Goal: Task Accomplishment & Management: Manage account settings

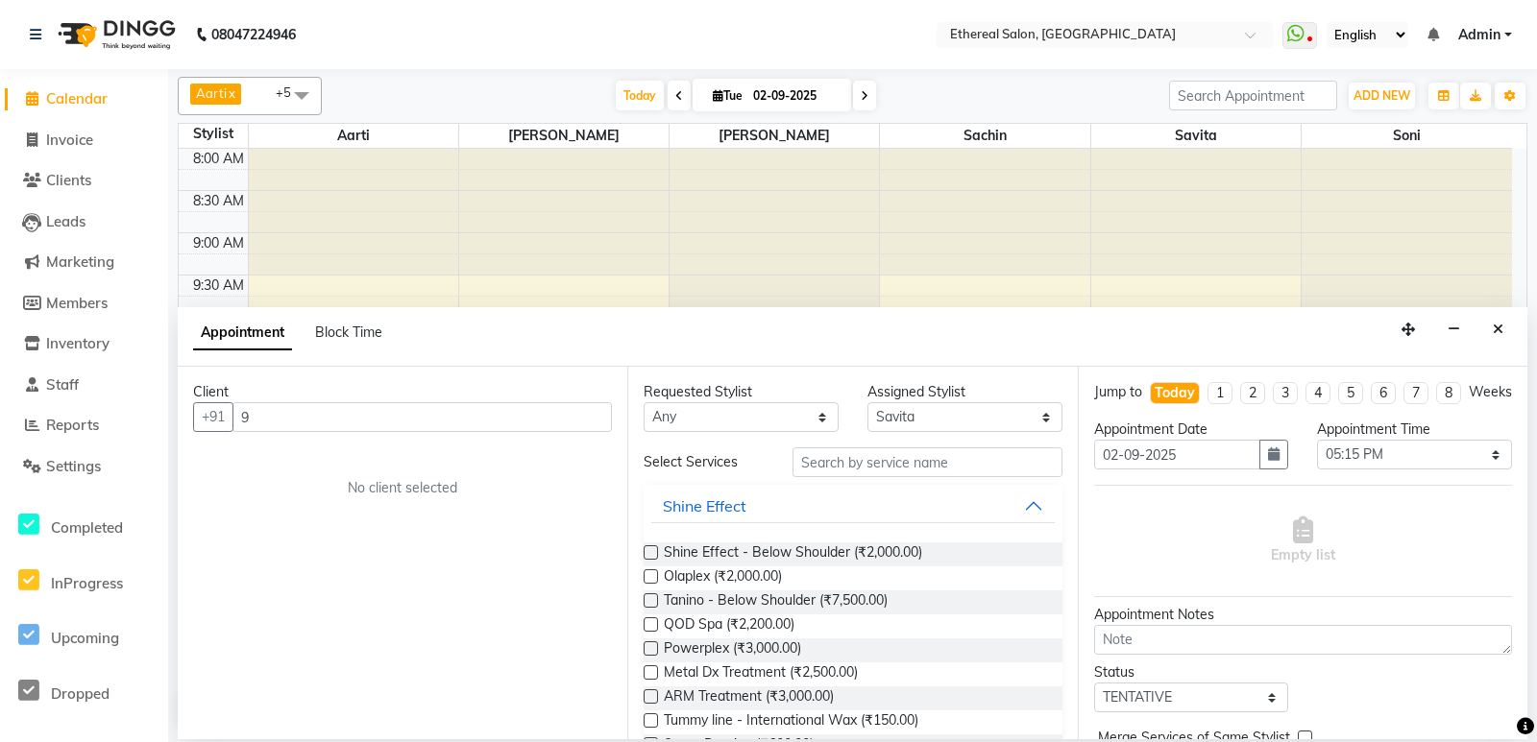
select select "6951"
select select "1035"
select select "tentative"
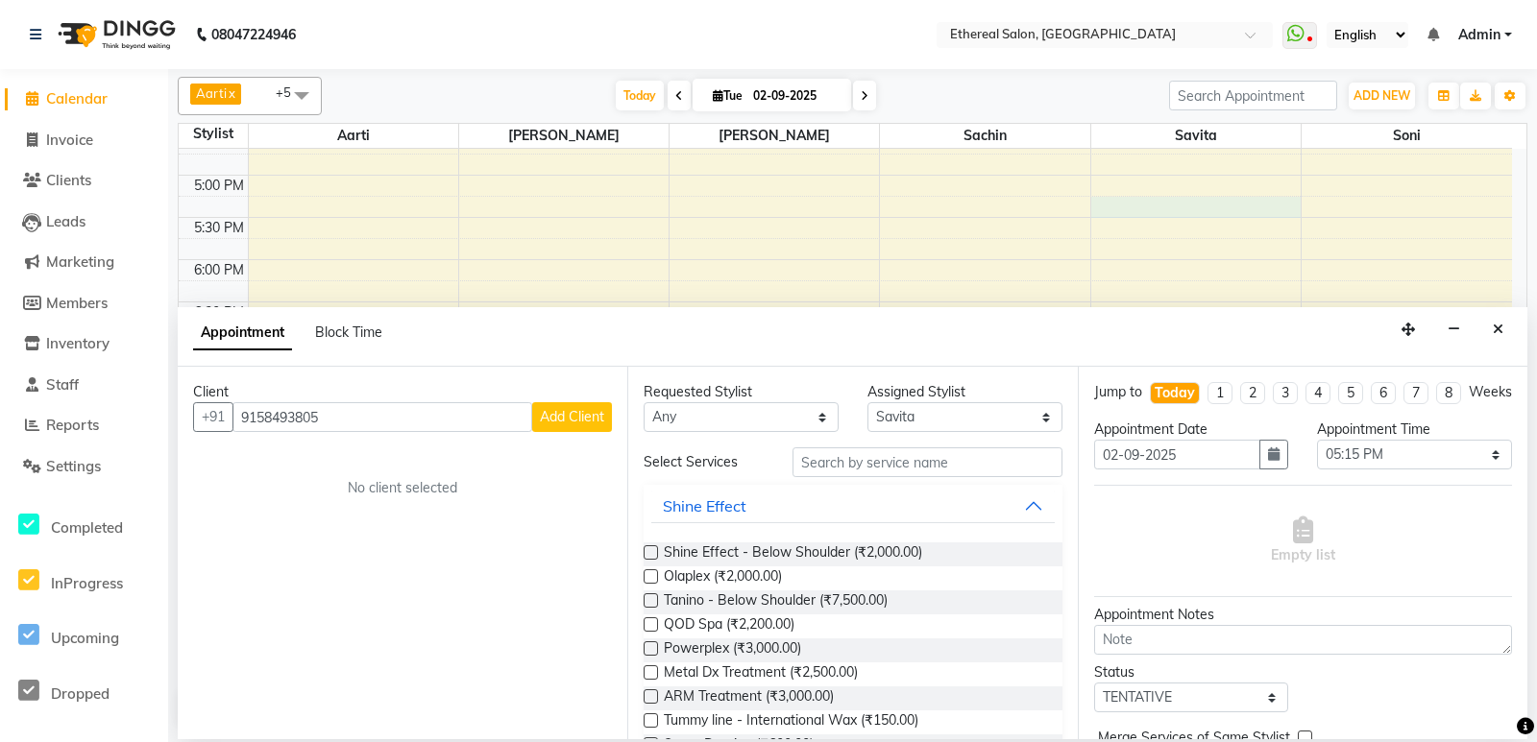
type input "9158493805"
click at [549, 425] on button "Add Client" at bounding box center [572, 417] width 80 height 30
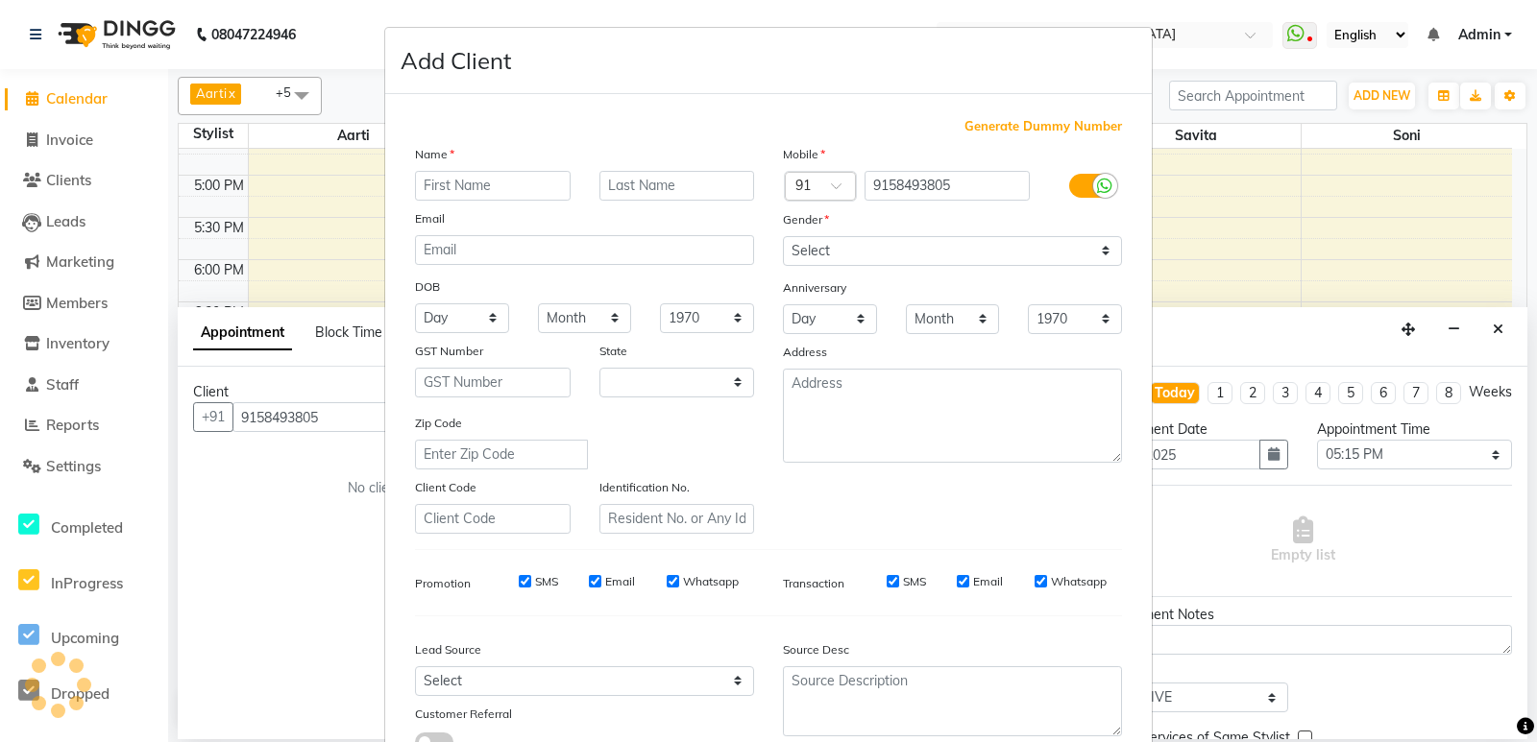
select select "22"
type input "J"
type input "[PERSON_NAME]"
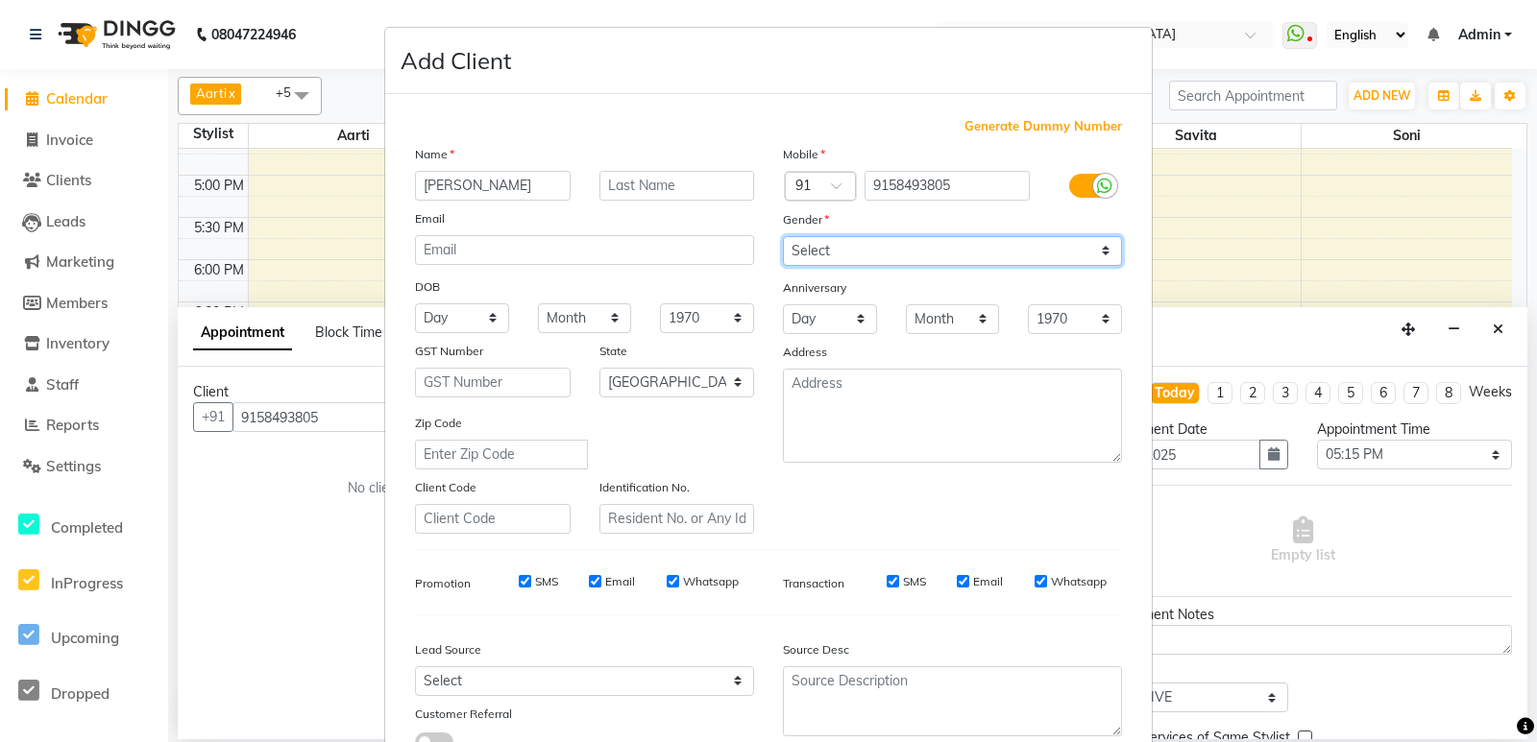
click at [884, 249] on select "Select [DEMOGRAPHIC_DATA] [DEMOGRAPHIC_DATA] Other Prefer Not To Say" at bounding box center [952, 251] width 339 height 30
select select "[DEMOGRAPHIC_DATA]"
click at [783, 236] on select "Select [DEMOGRAPHIC_DATA] [DEMOGRAPHIC_DATA] Other Prefer Not To Say" at bounding box center [952, 251] width 339 height 30
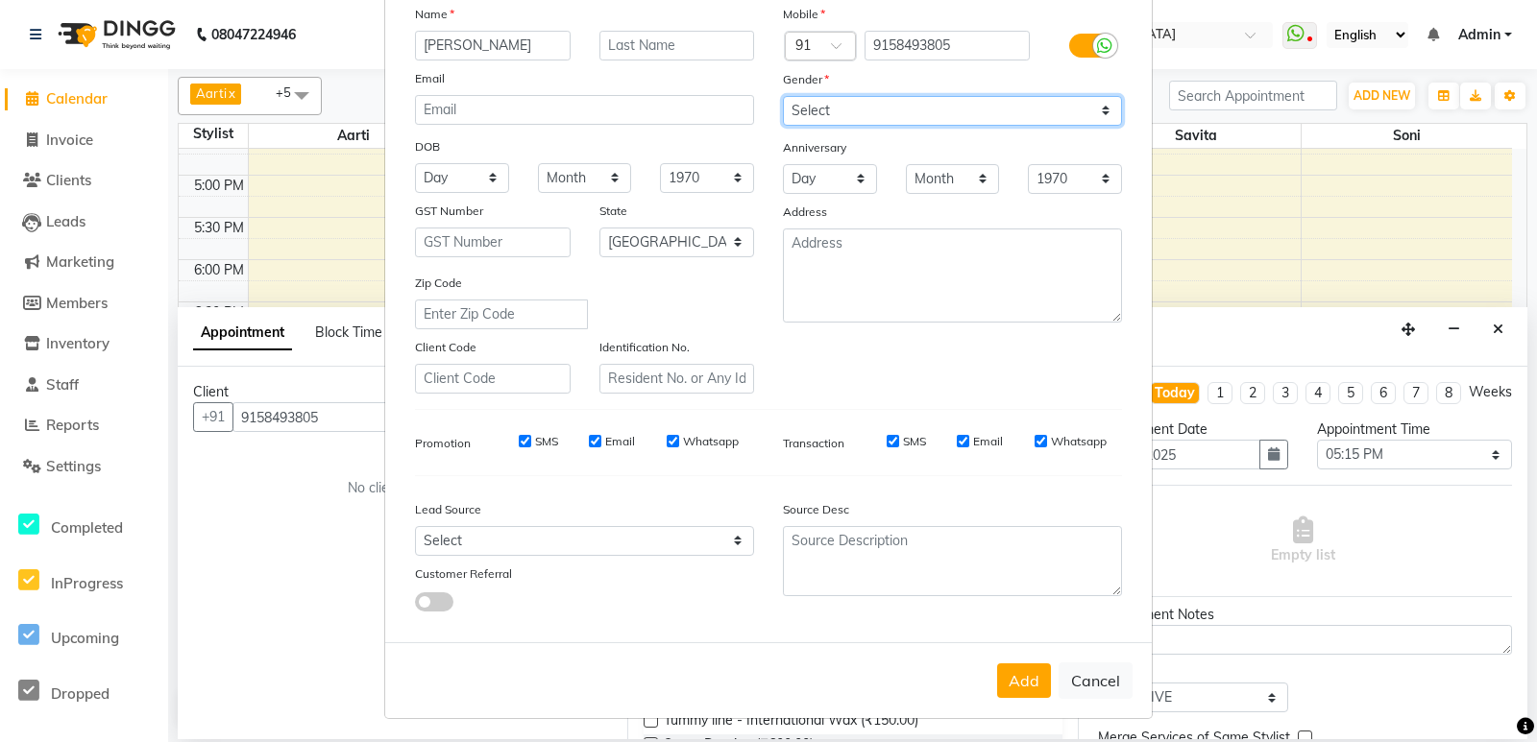
scroll to position [144, 0]
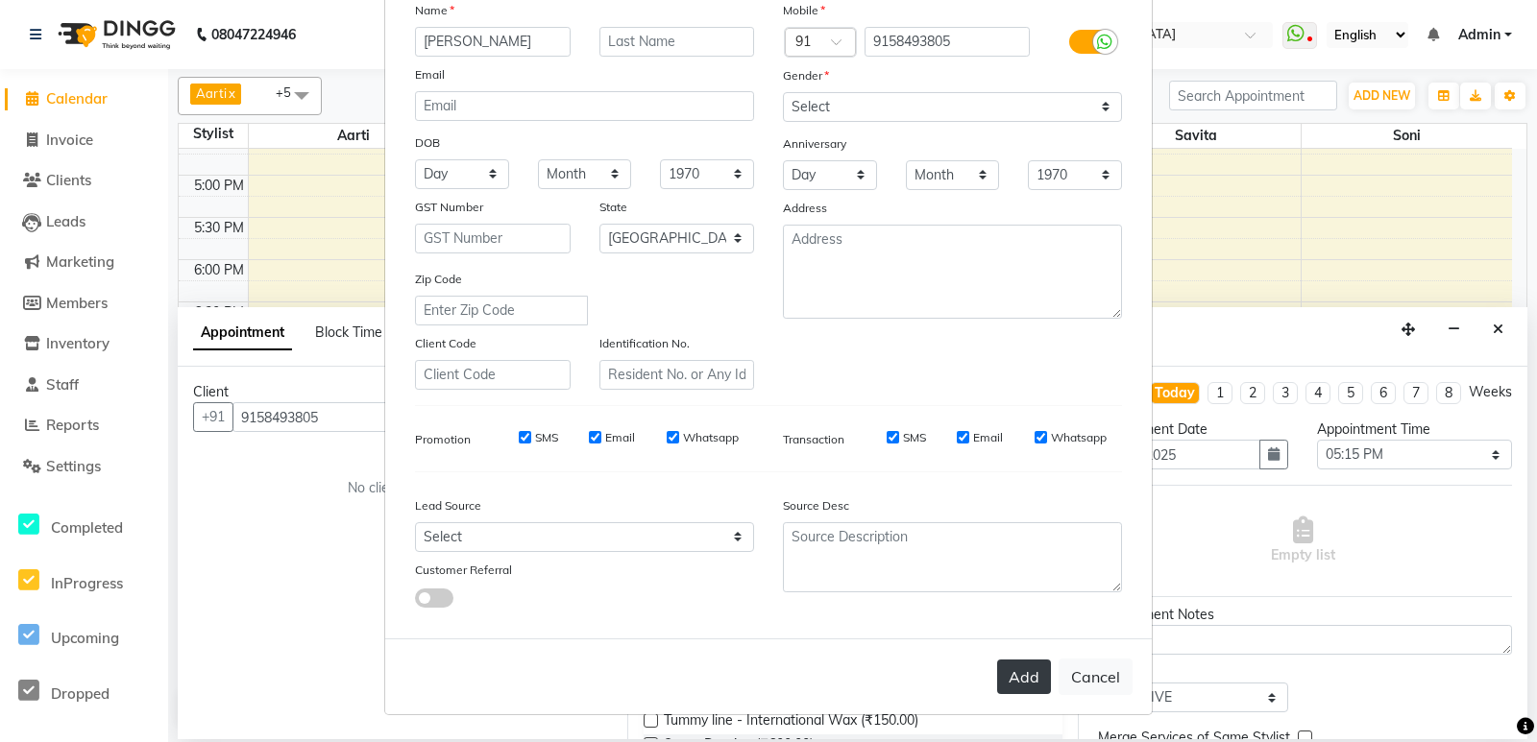
click at [1023, 678] on button "Add" at bounding box center [1024, 677] width 54 height 35
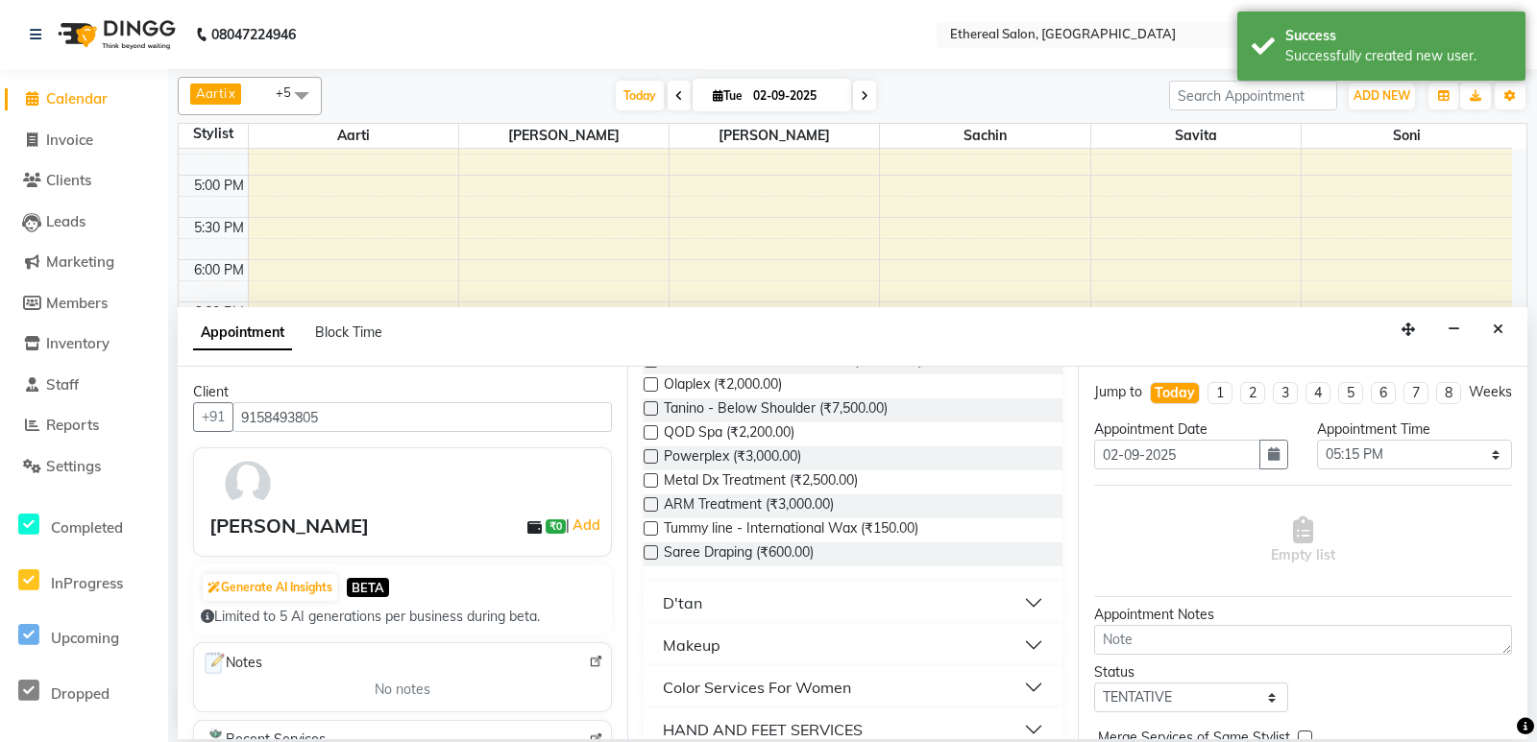
scroll to position [0, 0]
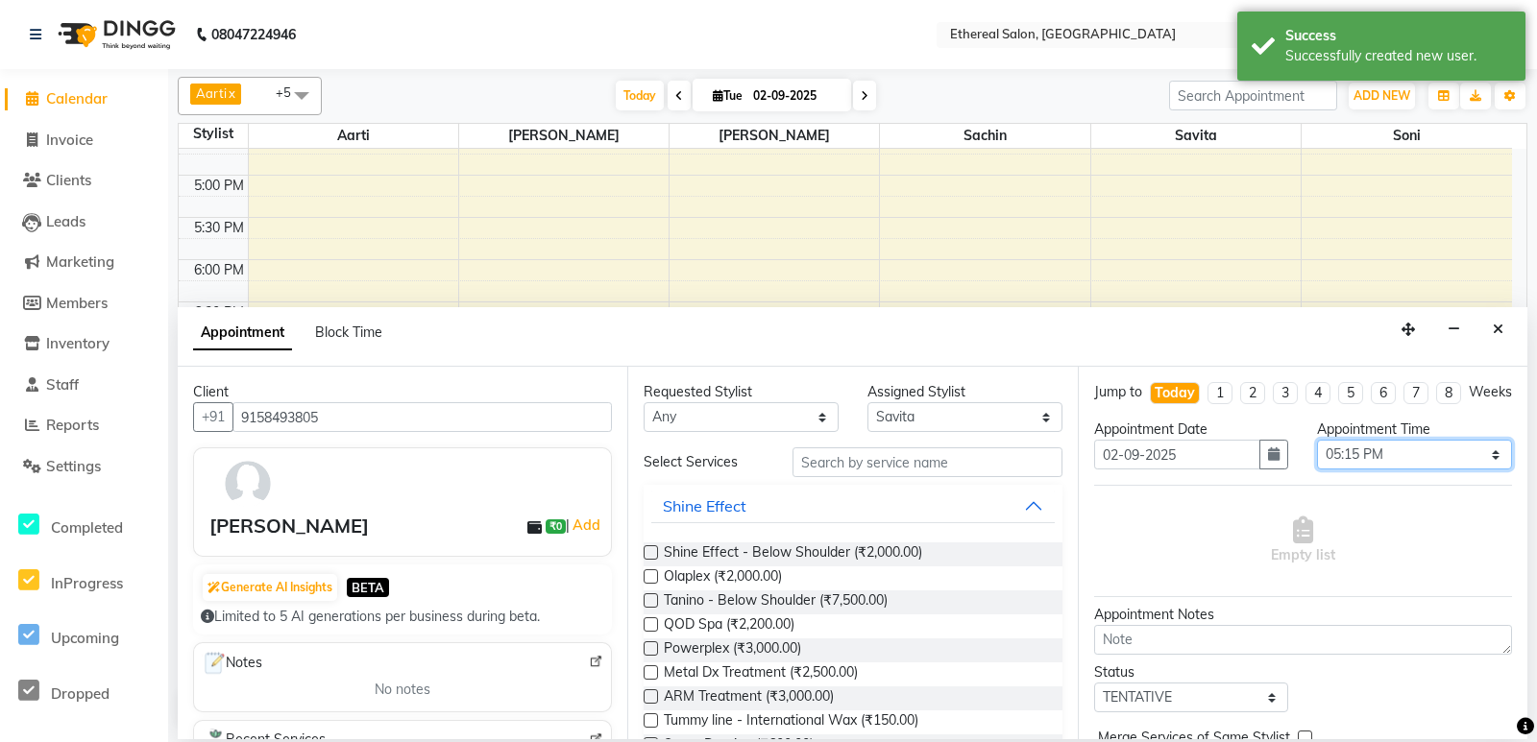
drag, startPoint x: 1347, startPoint y: 467, endPoint x: 1346, endPoint y: 483, distance: 16.4
click at [1347, 467] on select "Select 09:00 AM 09:15 AM 09:30 AM 09:45 AM 10:00 AM 10:15 AM 10:30 AM 10:45 AM …" at bounding box center [1414, 455] width 195 height 30
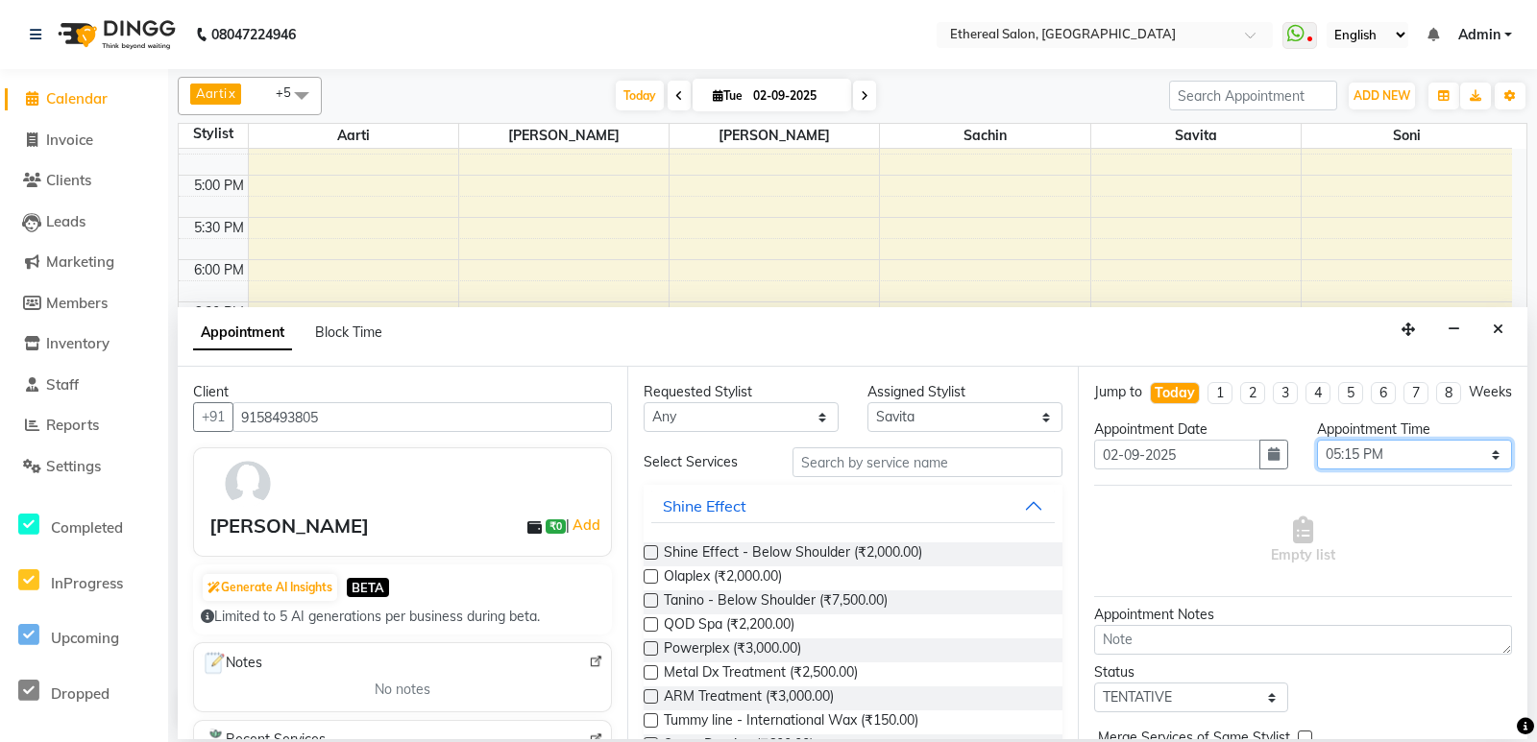
select select "1230"
click at [1317, 458] on select "Select 09:00 AM 09:15 AM 09:30 AM 09:45 AM 10:00 AM 10:15 AM 10:30 AM 10:45 AM …" at bounding box center [1414, 455] width 195 height 30
click at [885, 468] on input "text" at bounding box center [926, 463] width 269 height 30
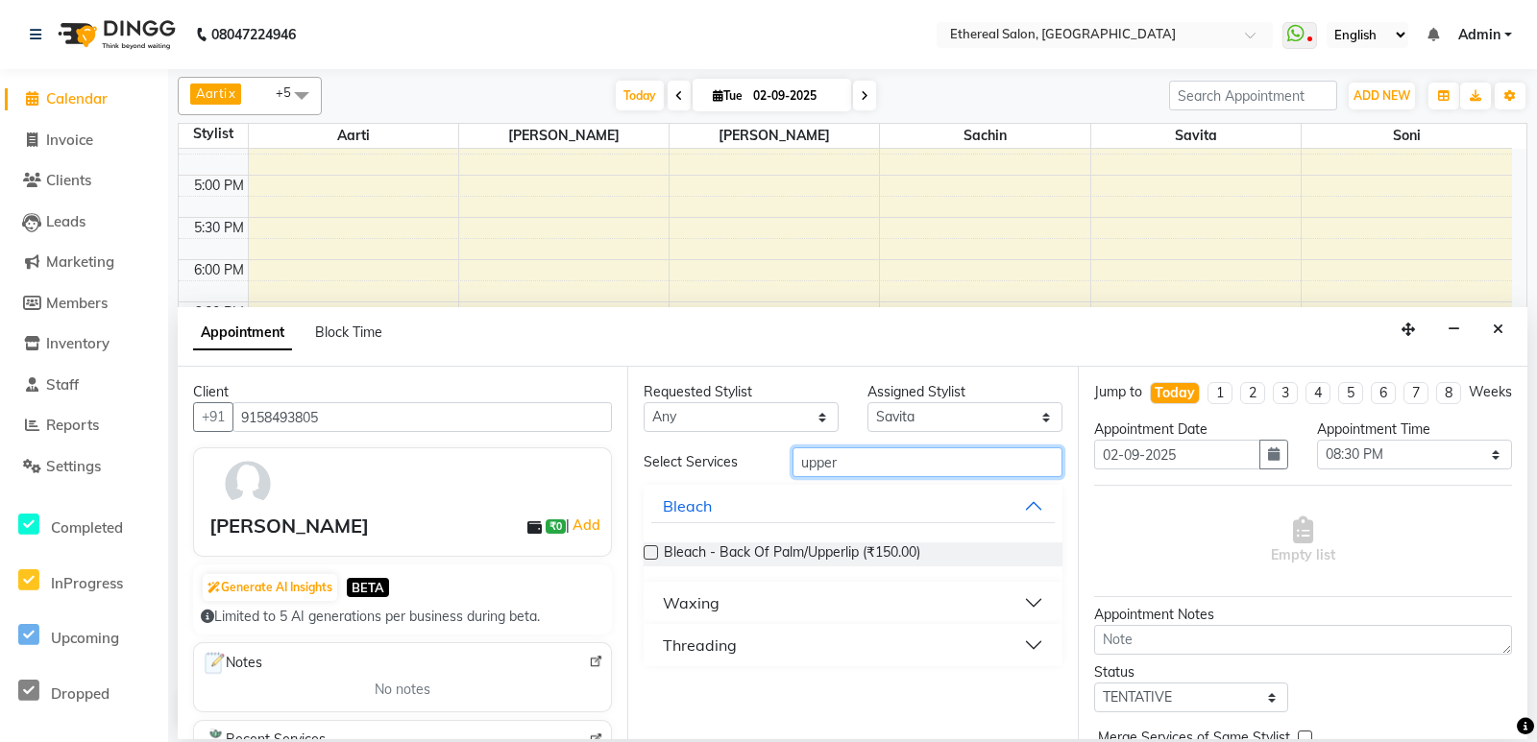
type input "upper"
click at [784, 606] on button "Waxing" at bounding box center [852, 603] width 402 height 35
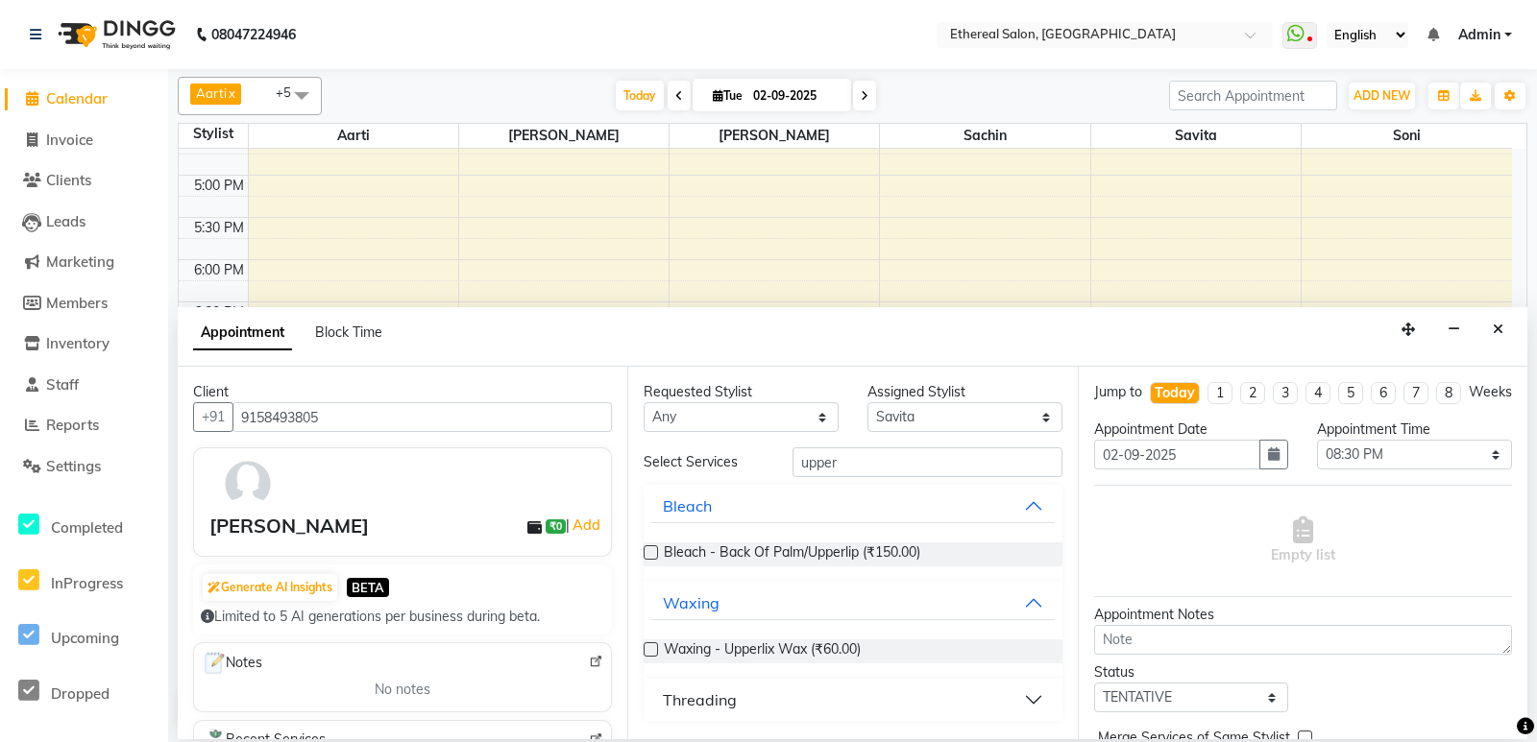
click at [793, 700] on button "Threading" at bounding box center [852, 700] width 402 height 35
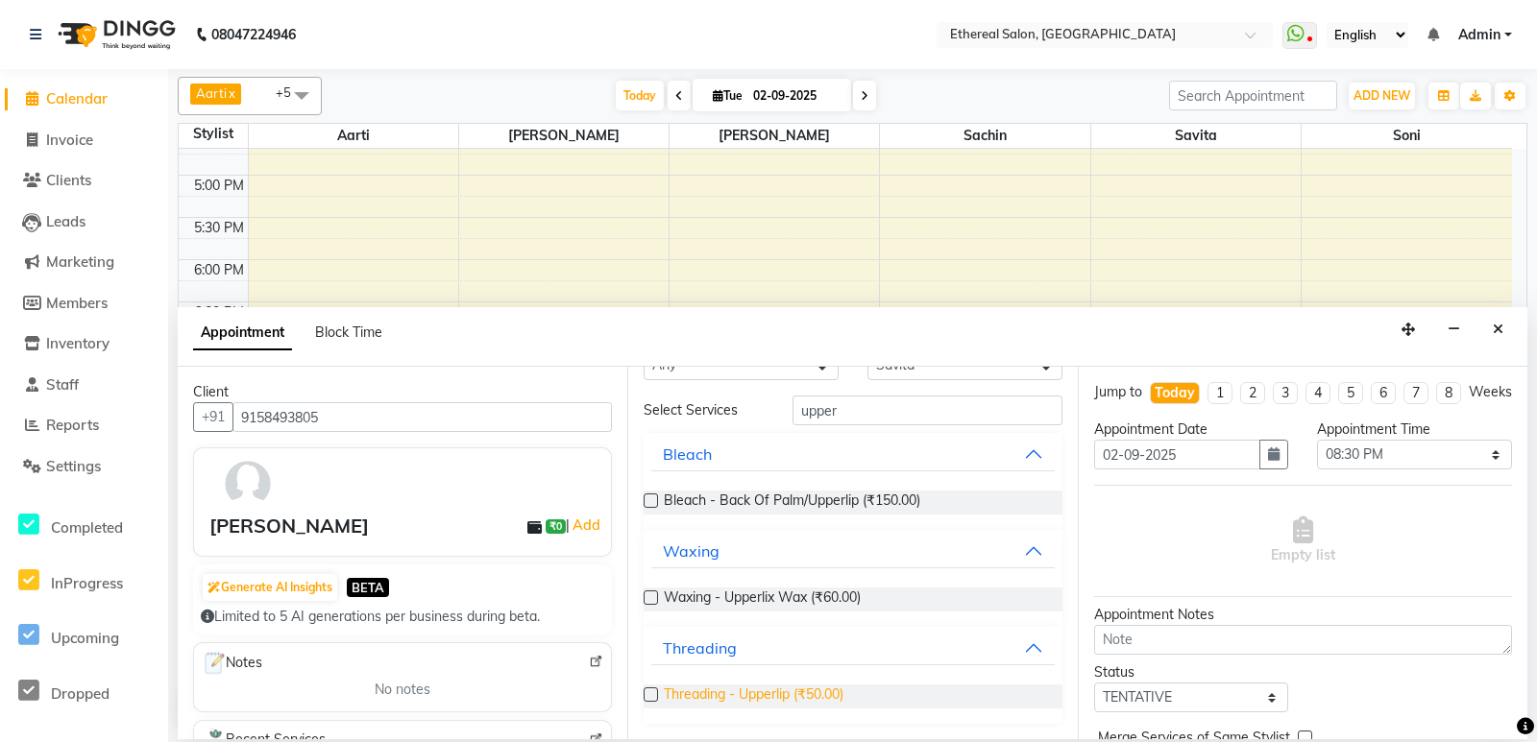
click at [739, 697] on span "Threading - Upperlip (₹50.00)" at bounding box center [754, 697] width 180 height 24
checkbox input "false"
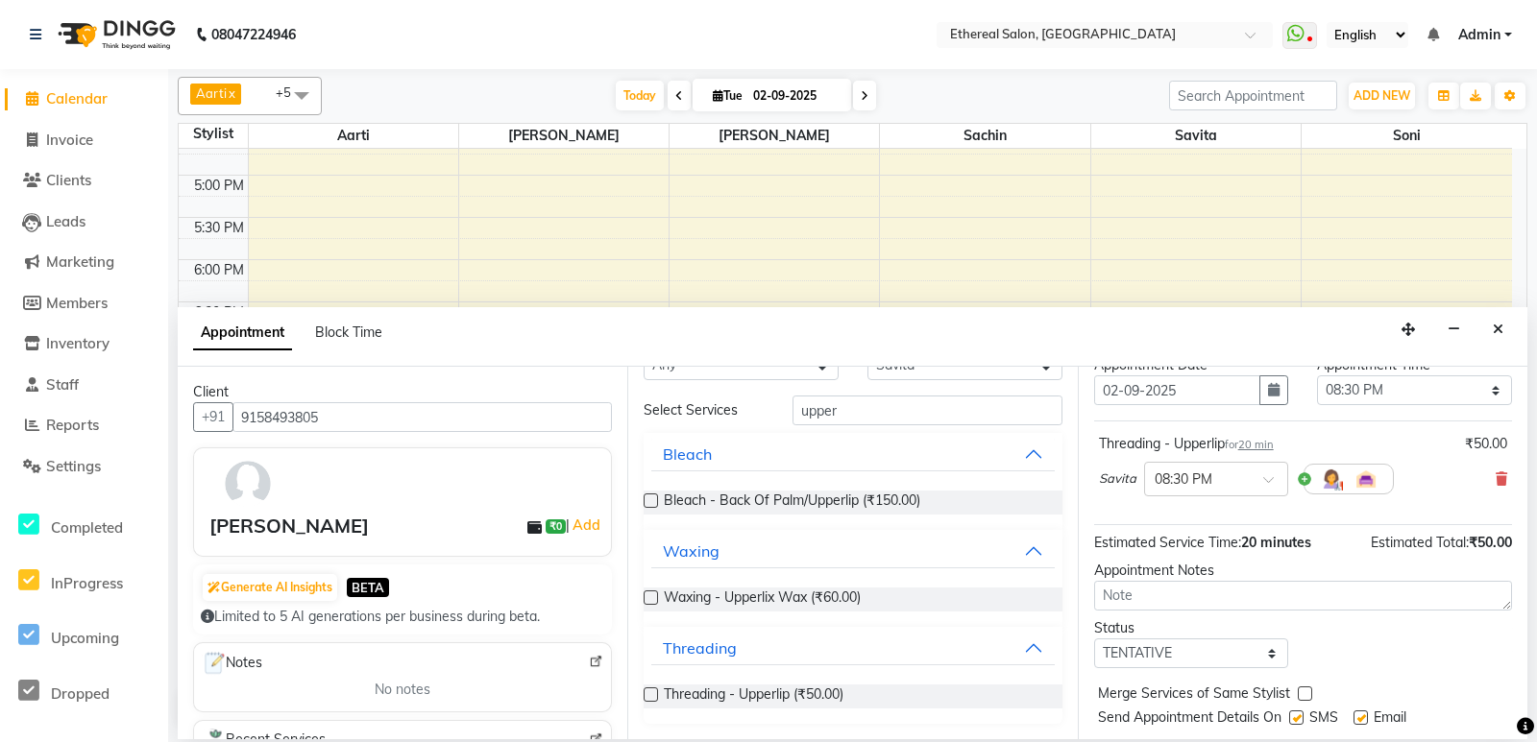
scroll to position [133, 0]
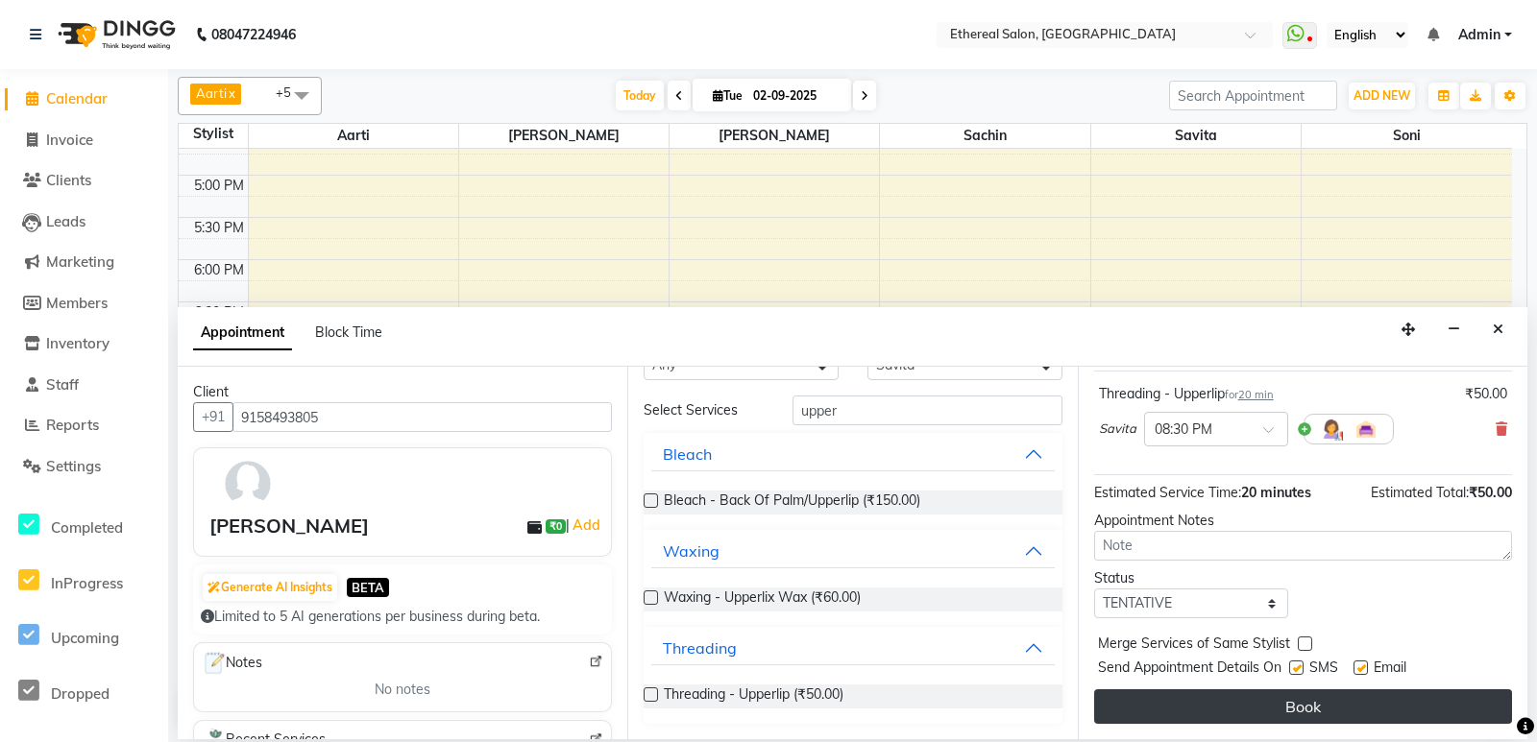
click at [1297, 704] on button "Book" at bounding box center [1303, 707] width 418 height 35
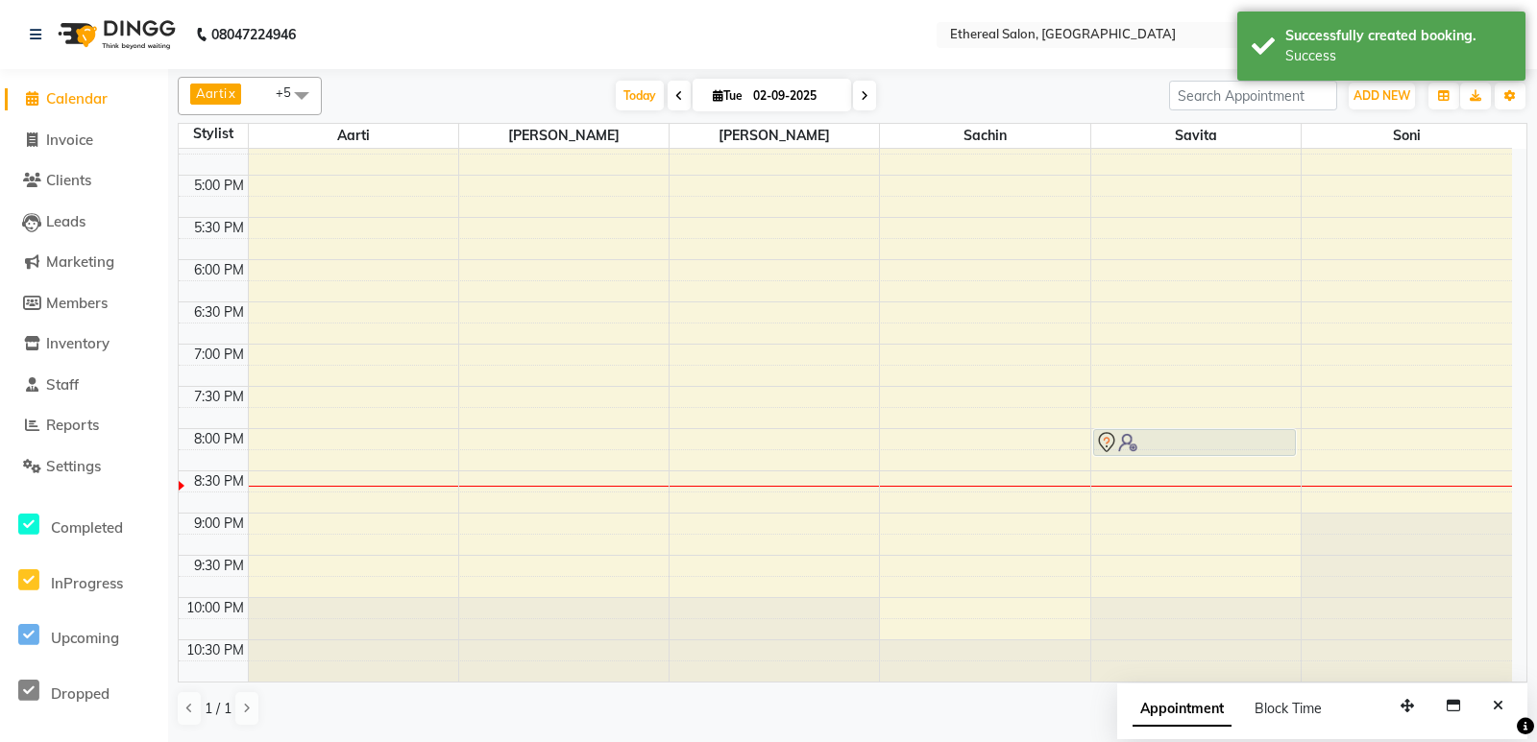
drag, startPoint x: 1198, startPoint y: 474, endPoint x: 1203, endPoint y: 440, distance: 35.1
click at [1203, 440] on div "w l c, TK01, 10:45 AM-12:15 PM, Advance Facial - O3 - Whitening Facial [PERSON_…" at bounding box center [1195, 48] width 209 height 1267
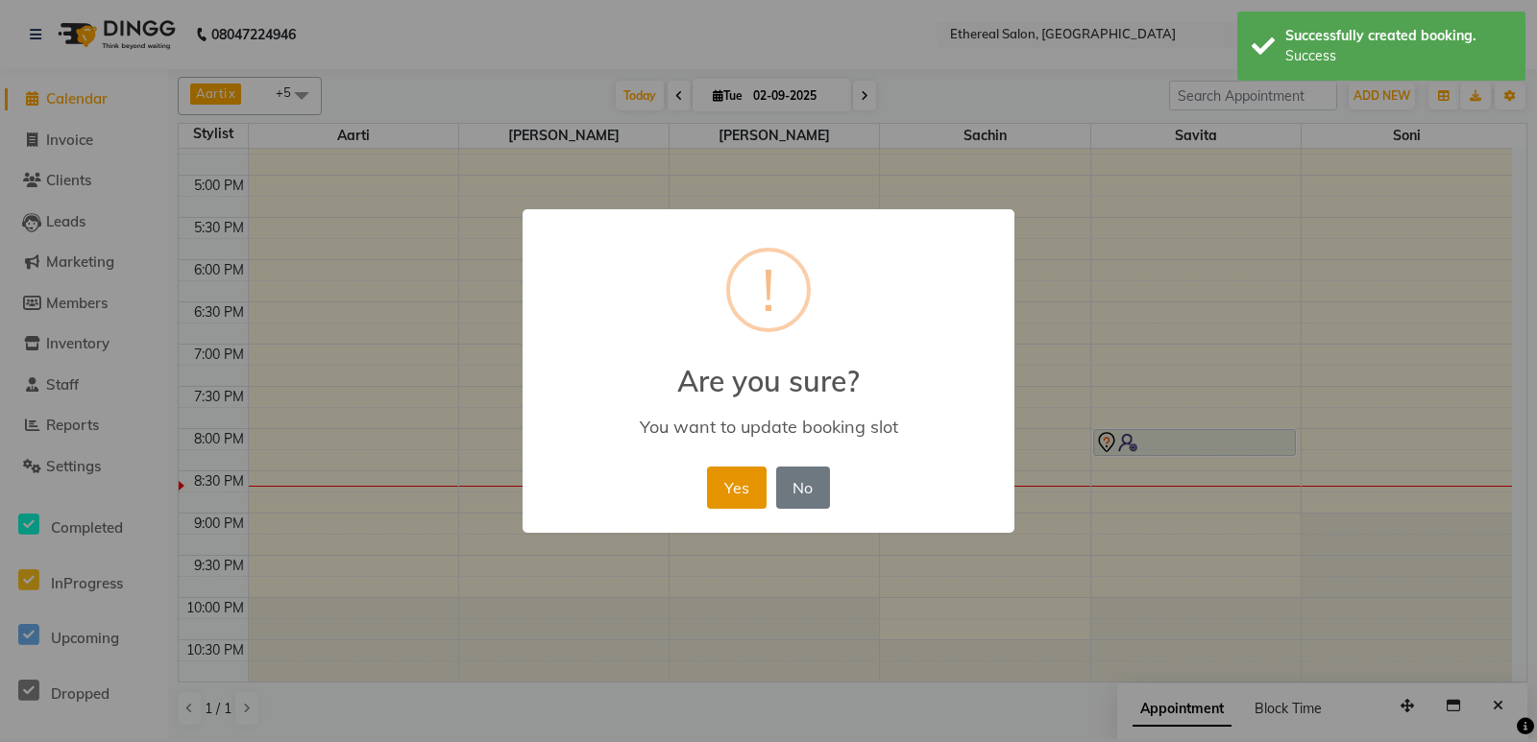
click at [747, 490] on button "Yes" at bounding box center [736, 488] width 59 height 42
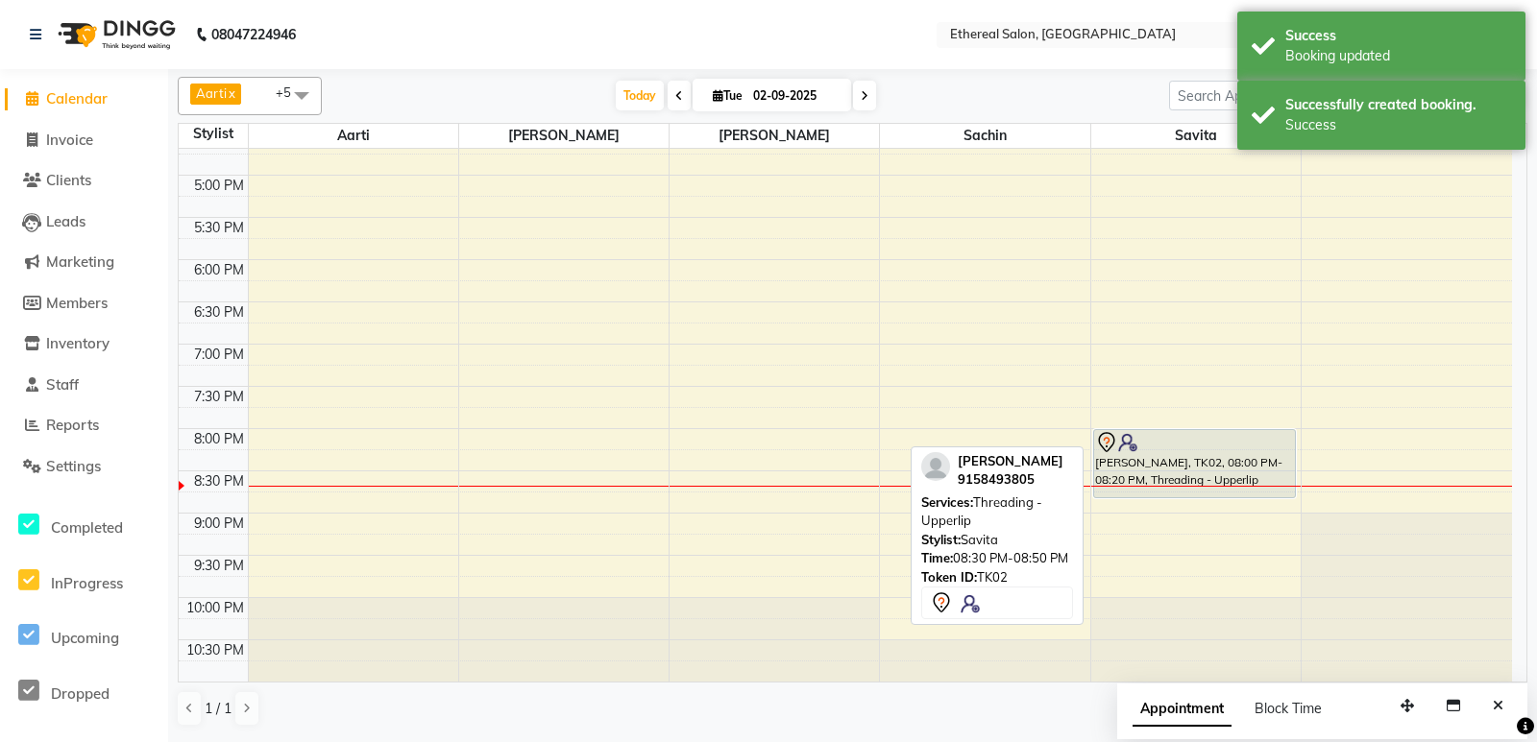
drag, startPoint x: 1222, startPoint y: 451, endPoint x: 1221, endPoint y: 507, distance: 55.7
click at [1221, 507] on div "8:00 AM 8:30 AM 9:00 AM 9:30 AM 10:00 AM 10:30 AM 11:00 AM 11:30 AM 12:00 PM 12…" at bounding box center [845, 48] width 1333 height 1267
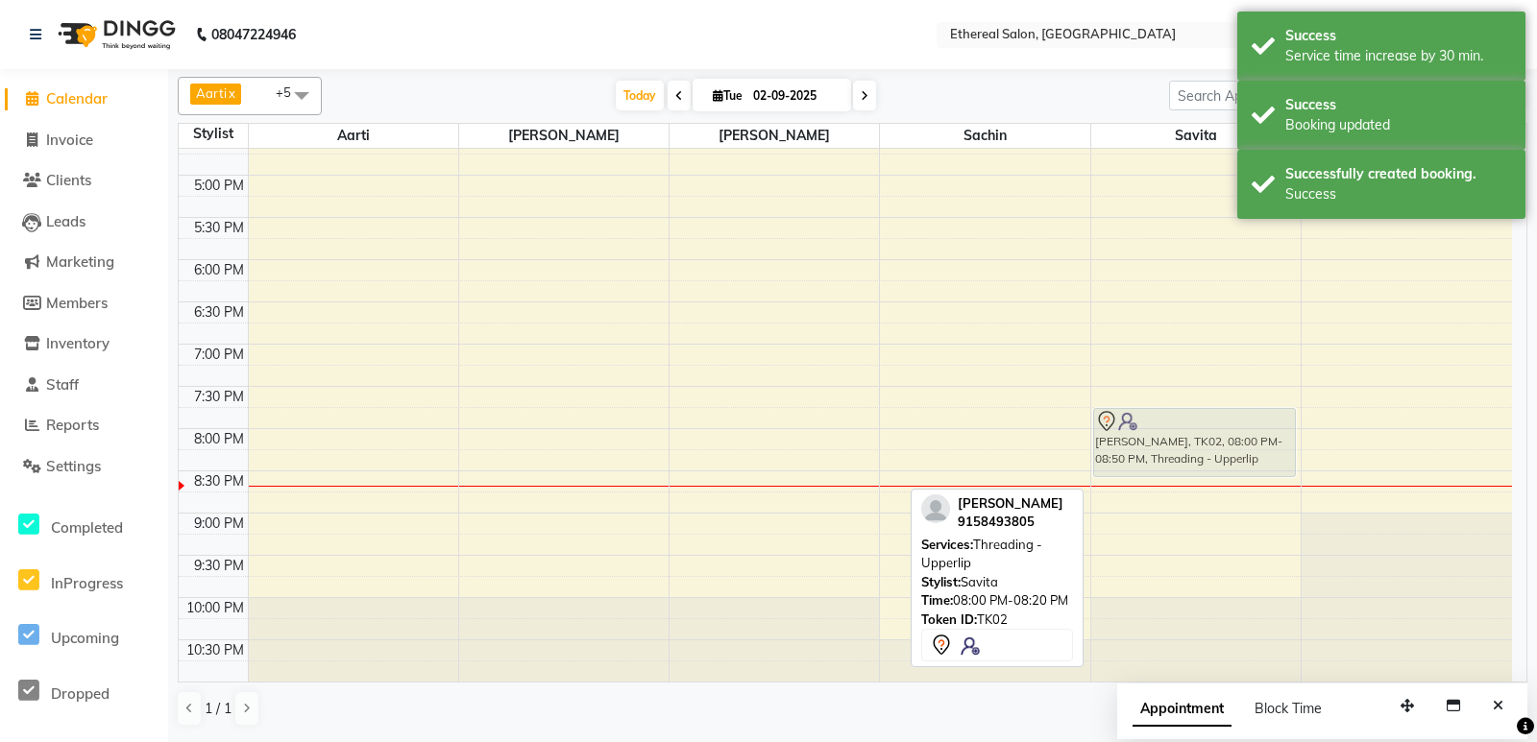
click at [1221, 447] on div "w l c, TK01, 10:45 AM-12:15 PM, Advance Facial - O3 - Whitening Facial [PERSON_…" at bounding box center [1195, 48] width 209 height 1267
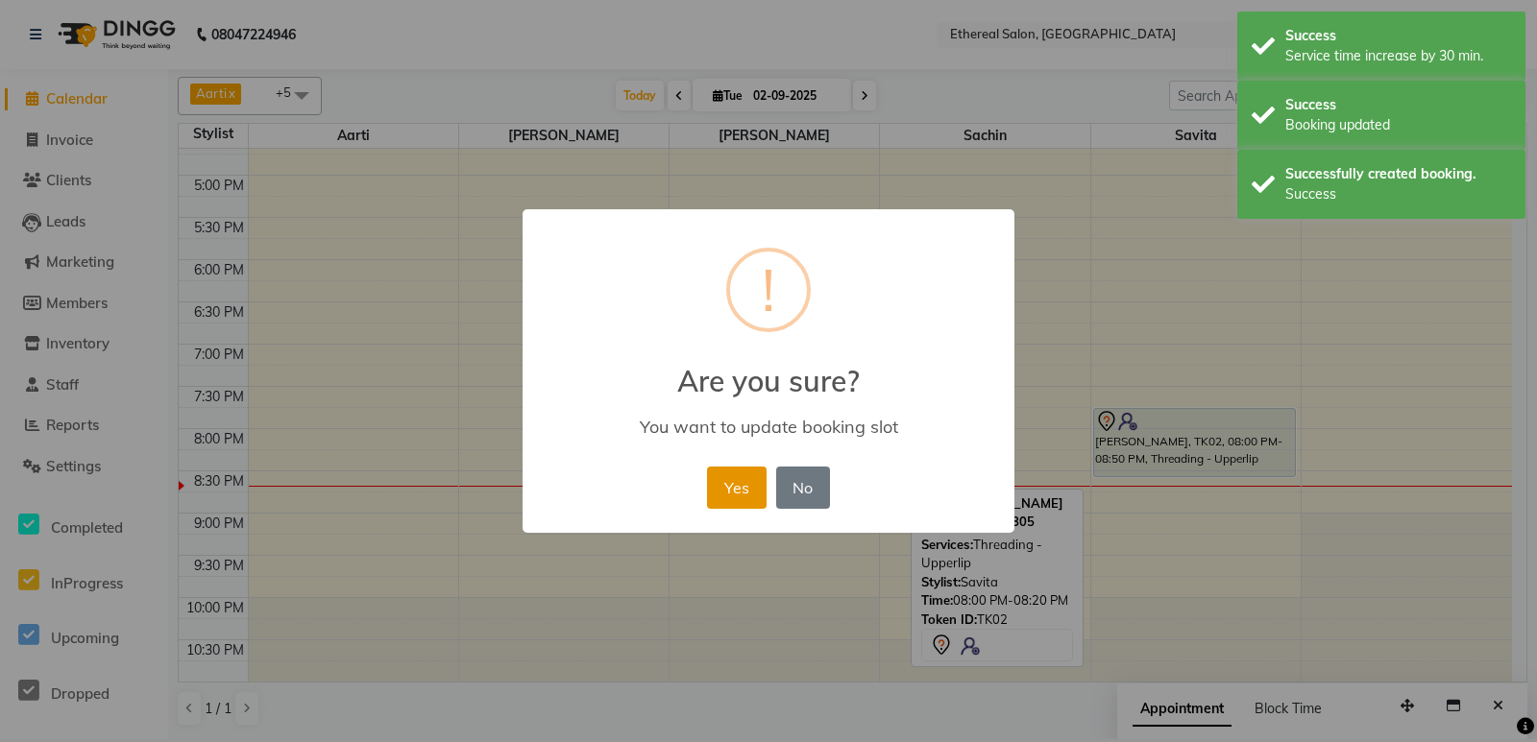
click at [740, 494] on button "Yes" at bounding box center [736, 488] width 59 height 42
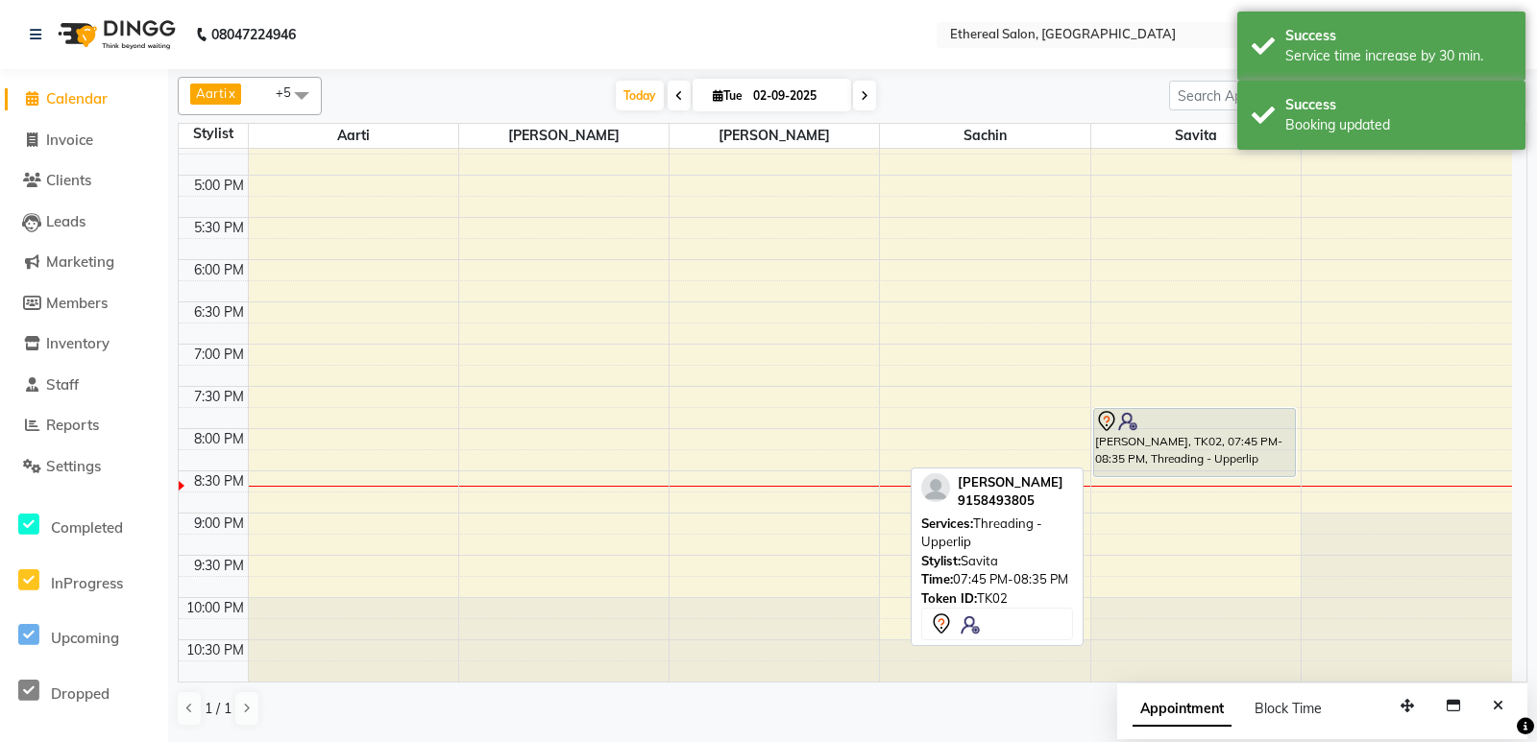
click at [1230, 455] on div "[PERSON_NAME], TK02, 07:45 PM-08:35 PM, Threading - Upperlip" at bounding box center [1194, 442] width 201 height 67
click at [1229, 454] on div "[PERSON_NAME], TK02, 07:45 PM-08:35 PM, Threading - Upperlip" at bounding box center [1194, 442] width 201 height 67
select select "7"
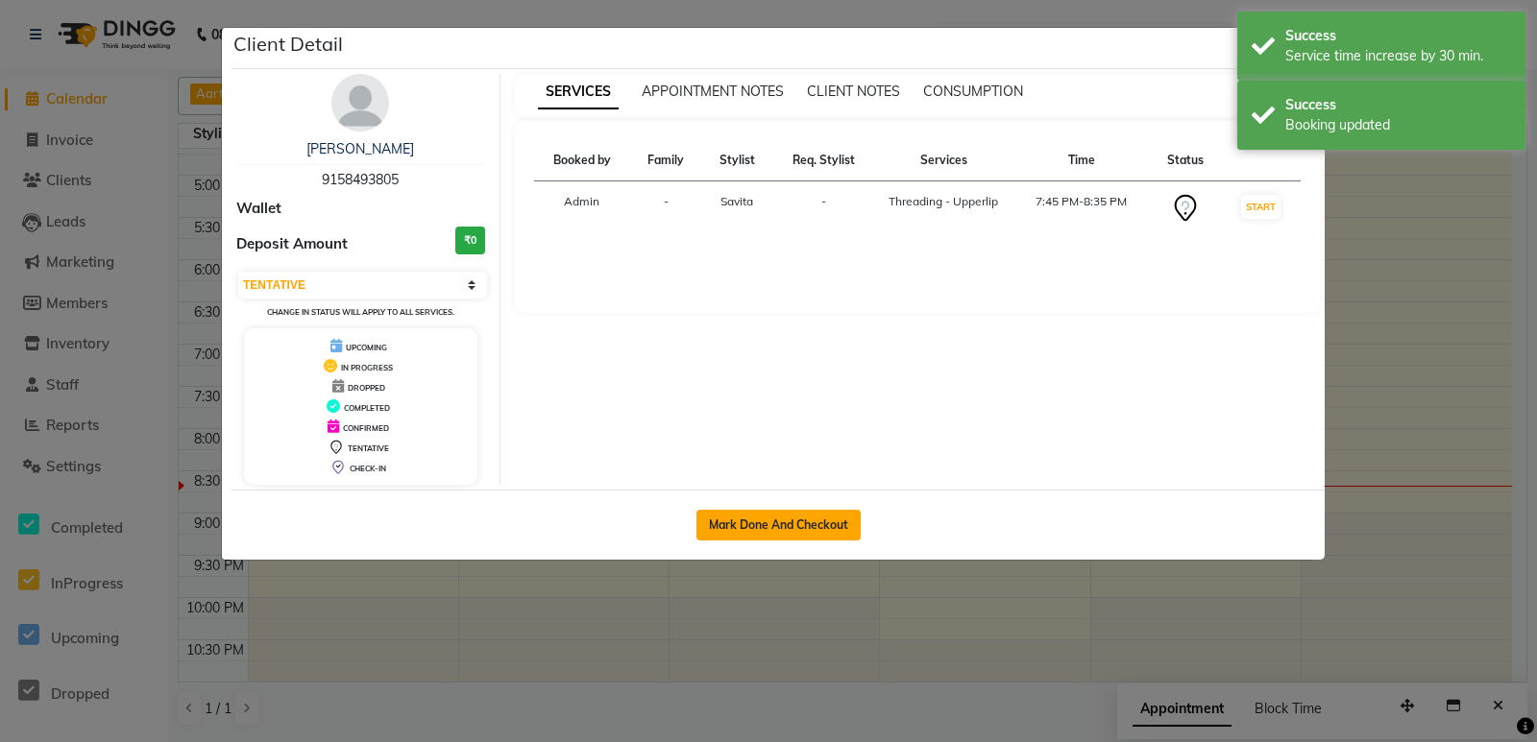
click at [836, 516] on button "Mark Done And Checkout" at bounding box center [778, 525] width 164 height 31
select select "service"
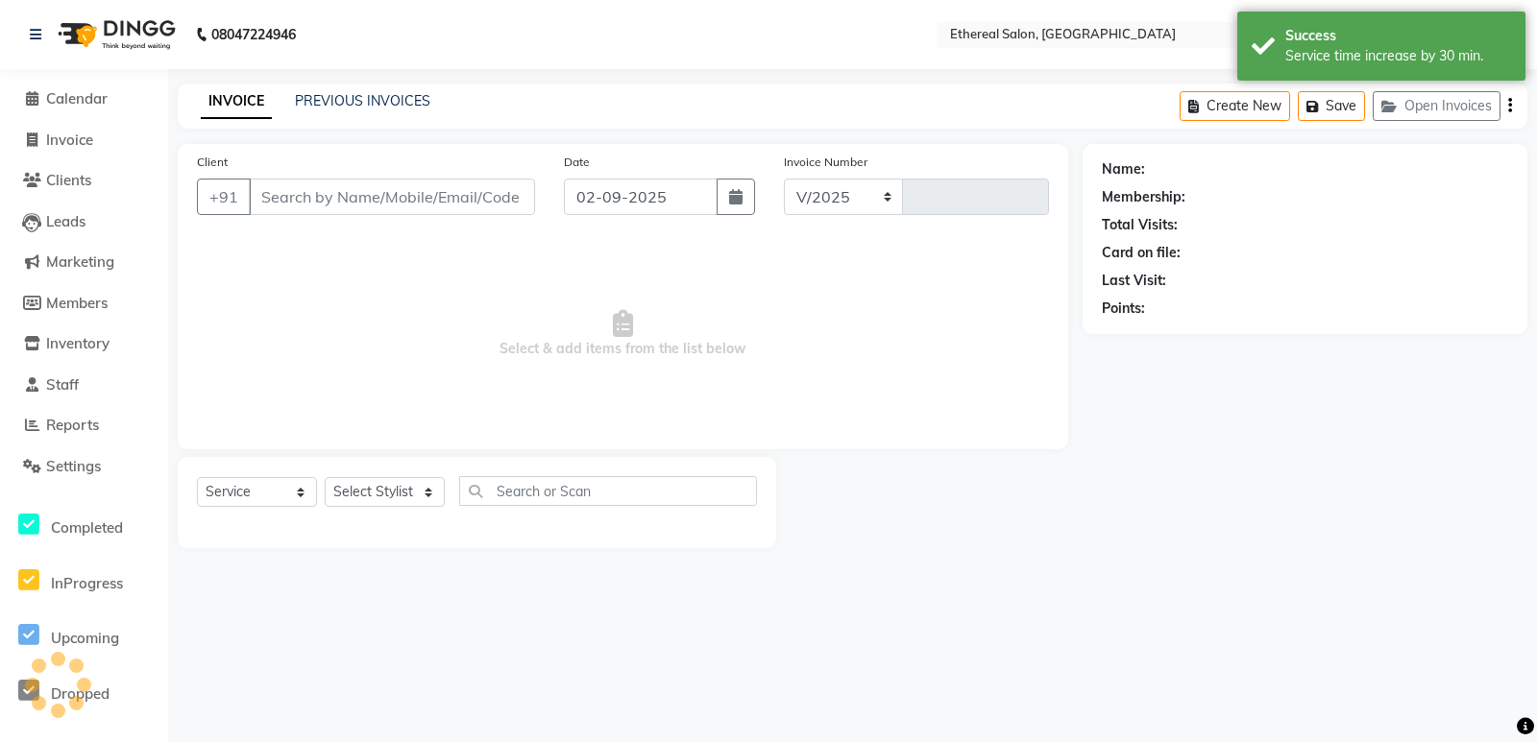
select select "533"
type input "0602"
type input "9158493805"
select select "6951"
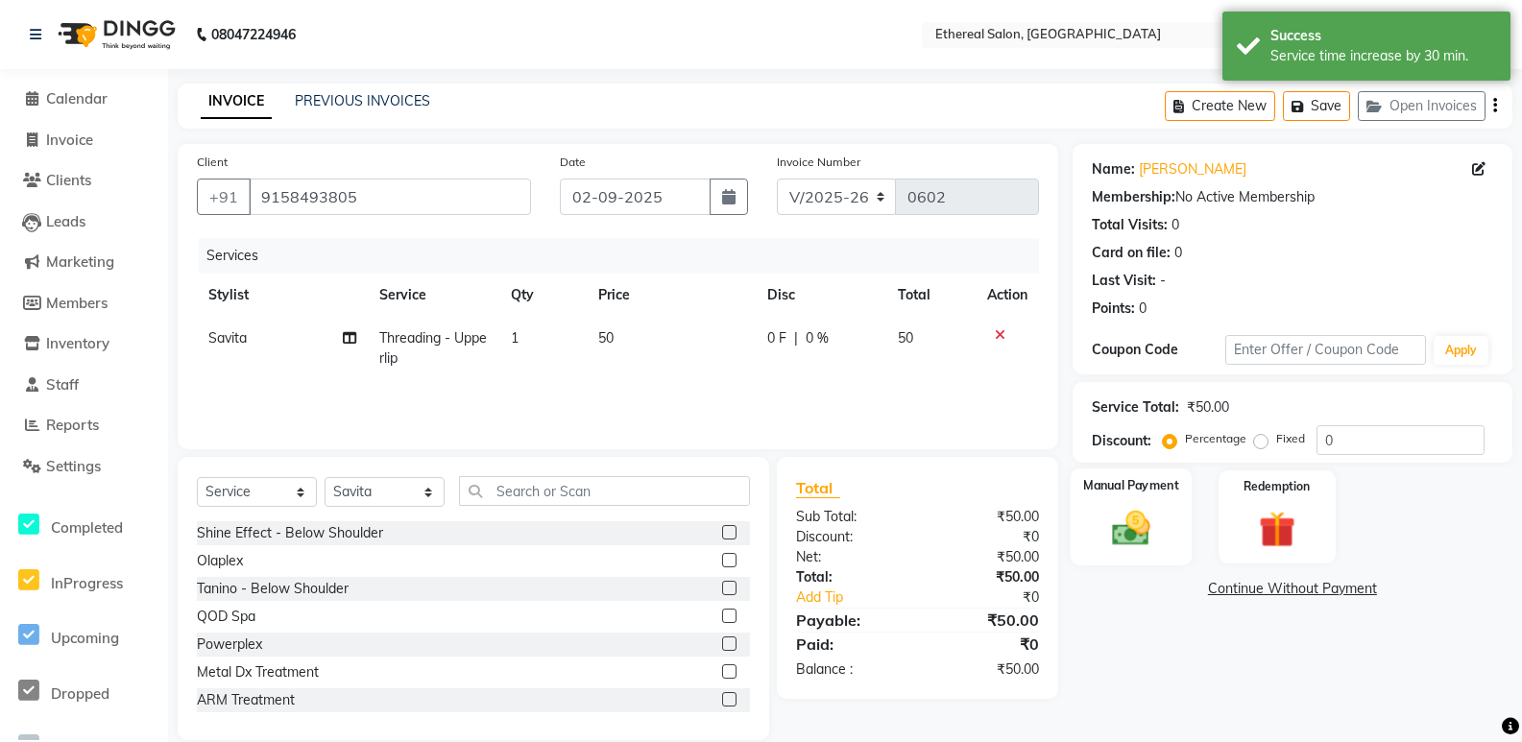
click at [1177, 551] on div "Manual Payment" at bounding box center [1131, 517] width 122 height 97
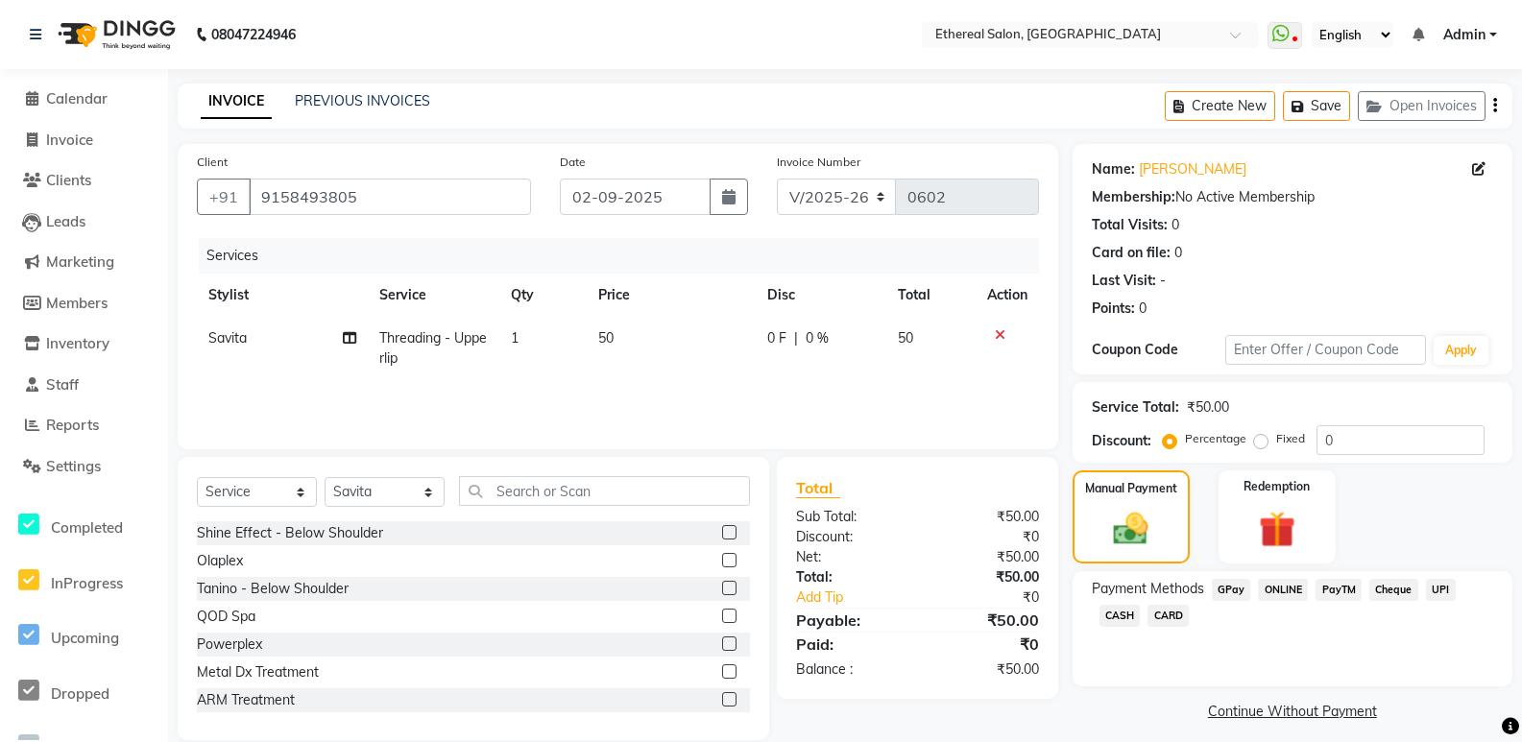
click at [1224, 597] on span "GPay" at bounding box center [1231, 590] width 39 height 22
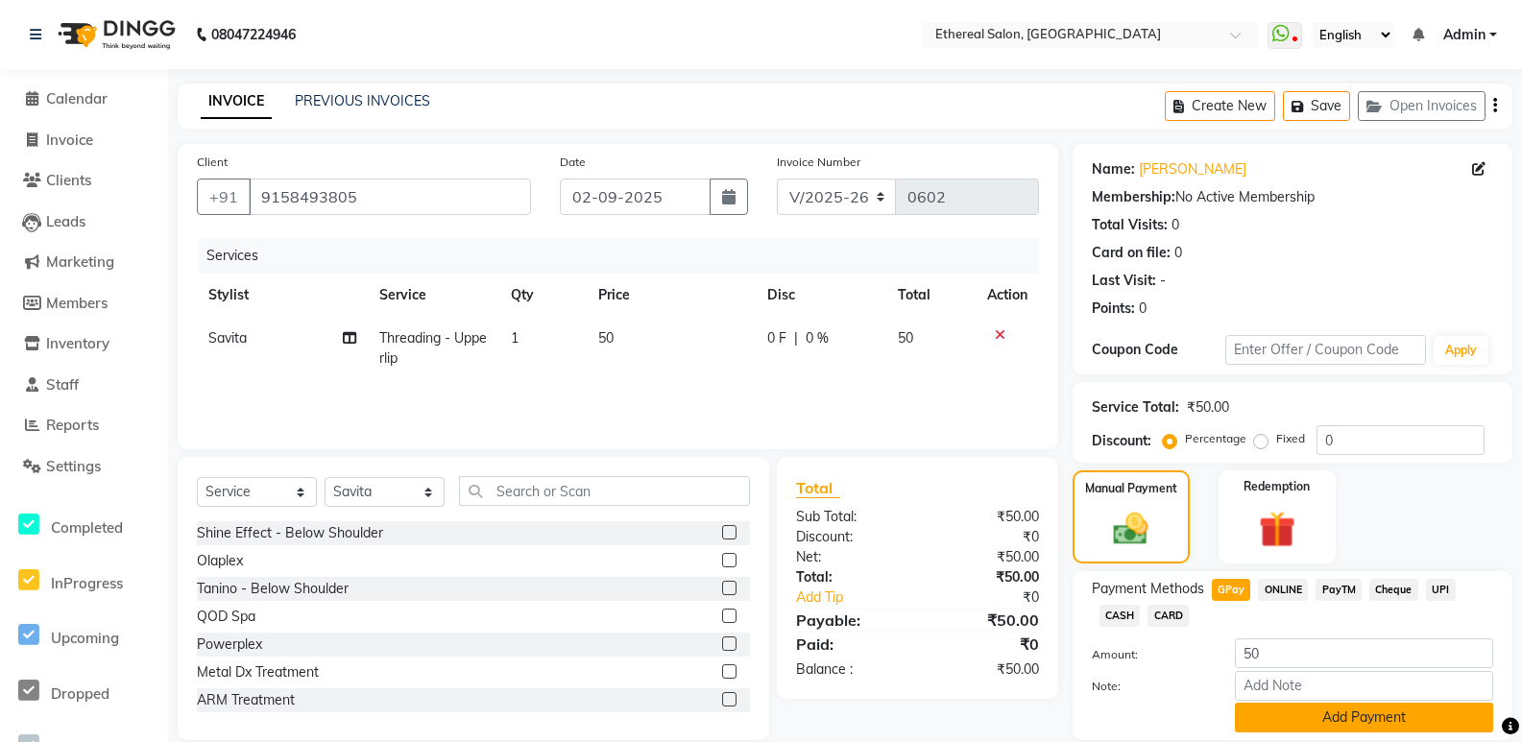
click at [1277, 718] on button "Add Payment" at bounding box center [1364, 718] width 258 height 30
